Goal: Task Accomplishment & Management: Manage account settings

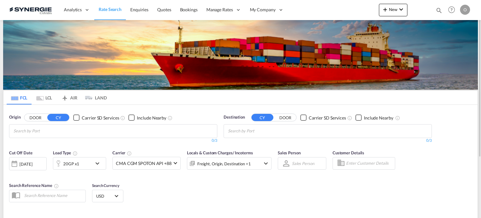
click at [435, 7] on md-icon "icon-magnify" at bounding box center [438, 10] width 7 height 7
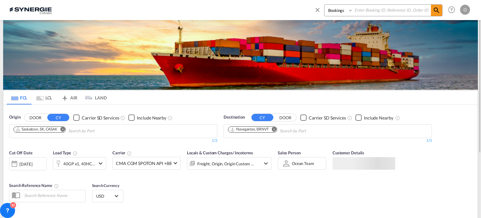
drag, startPoint x: 333, startPoint y: 8, endPoint x: 341, endPoint y: 15, distance: 10.6
click at [336, 8] on select "Bookings Quotes Enquiries" at bounding box center [339, 10] width 30 height 11
select select "Quotes"
click at [324, 5] on select "Bookings Quotes Enquiries" at bounding box center [339, 10] width 30 height 11
click at [375, 10] on input at bounding box center [392, 10] width 78 height 11
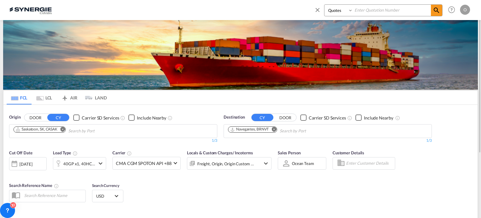
paste input "SYC000014094"
type input "SYC000014094"
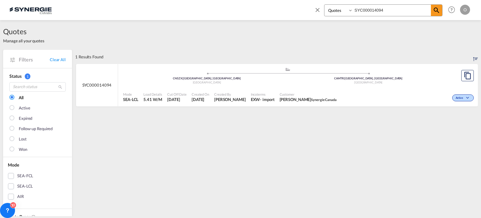
click at [345, 94] on div "Active" at bounding box center [407, 97] width 136 height 16
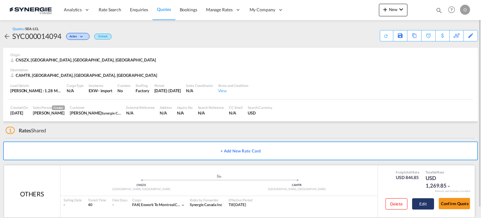
click at [416, 204] on button "Edit" at bounding box center [423, 203] width 22 height 11
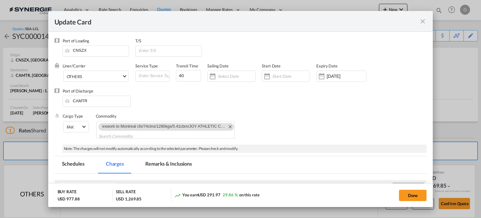
select select "per_w/m"
select select "per_shipment"
select select "per_kg"
select select "per_shipment"
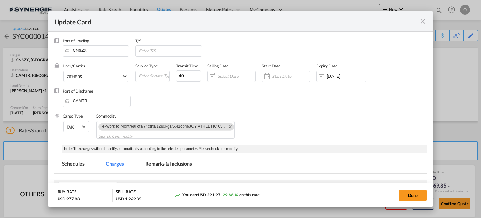
select select "per_bl"
select select "per_shipment"
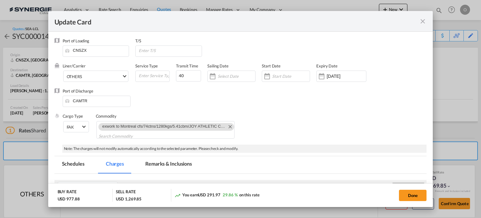
scroll to position [63, 0]
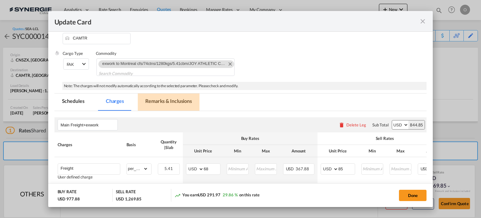
click at [177, 102] on md-tab-item "Remarks & Inclusions" at bounding box center [169, 101] width 62 height 17
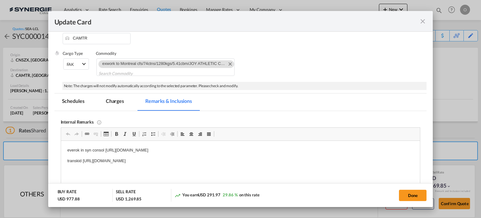
scroll to position [0, 0]
drag, startPoint x: 290, startPoint y: 149, endPoint x: 146, endPoint y: 147, distance: 143.7
drag, startPoint x: 104, startPoint y: 150, endPoint x: 283, endPoint y: 146, distance: 179.1
click at [283, 146] on html "everok in syn consol https://app.frontapp.com/open/msg_1h36f9jj?key=RGeBdM5KPEU…" at bounding box center [240, 156] width 359 height 30
copy p "https://app.frontapp.com/open/msg_1h36f9jj?key=RGeBdM5KPEUKiVQGoNeLYgifWmqn5zZa"
